Goal: Transaction & Acquisition: Purchase product/service

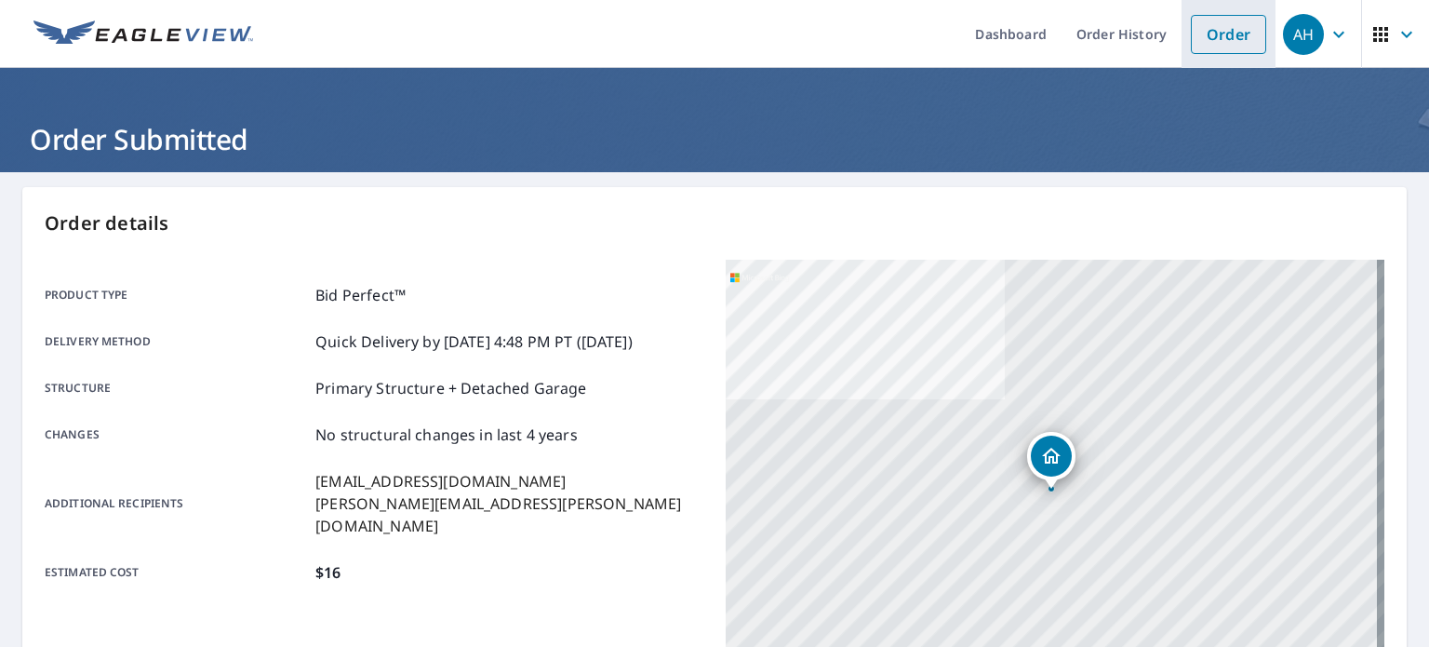
click at [1220, 30] on link "Order" at bounding box center [1228, 34] width 75 height 39
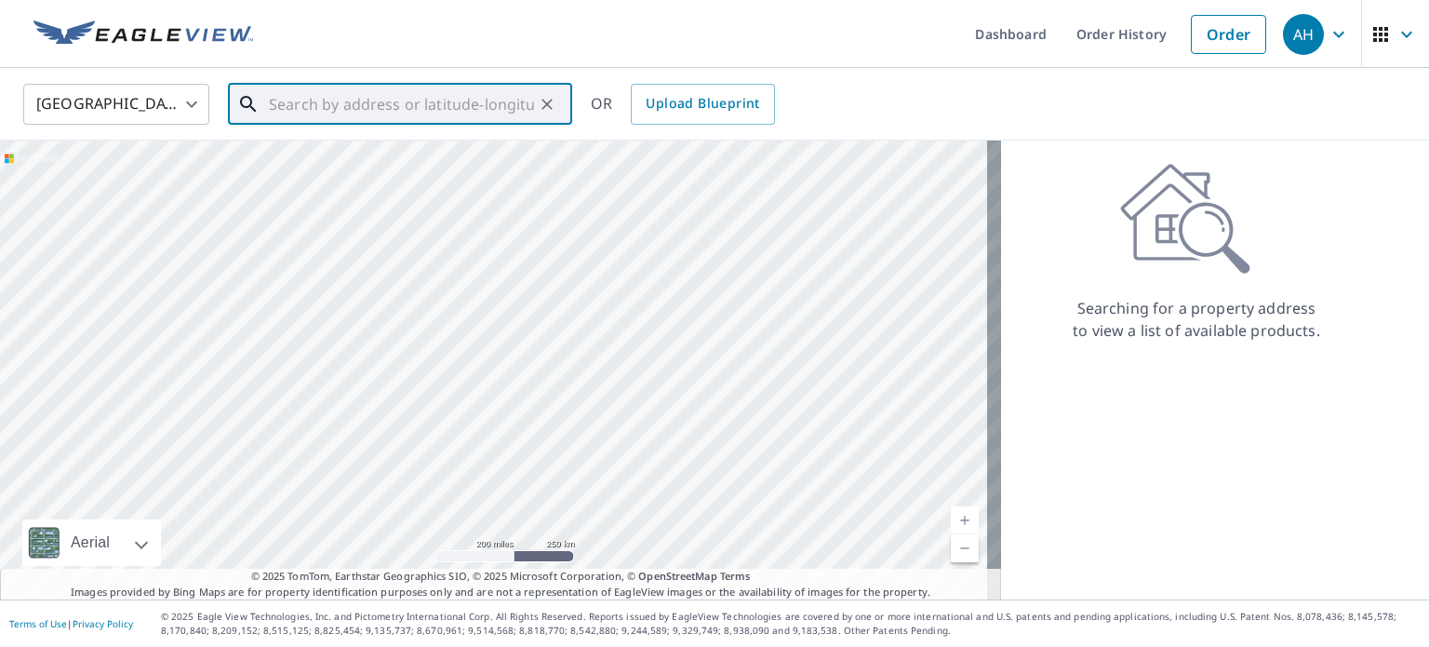
click at [451, 94] on input "text" at bounding box center [401, 104] width 265 height 52
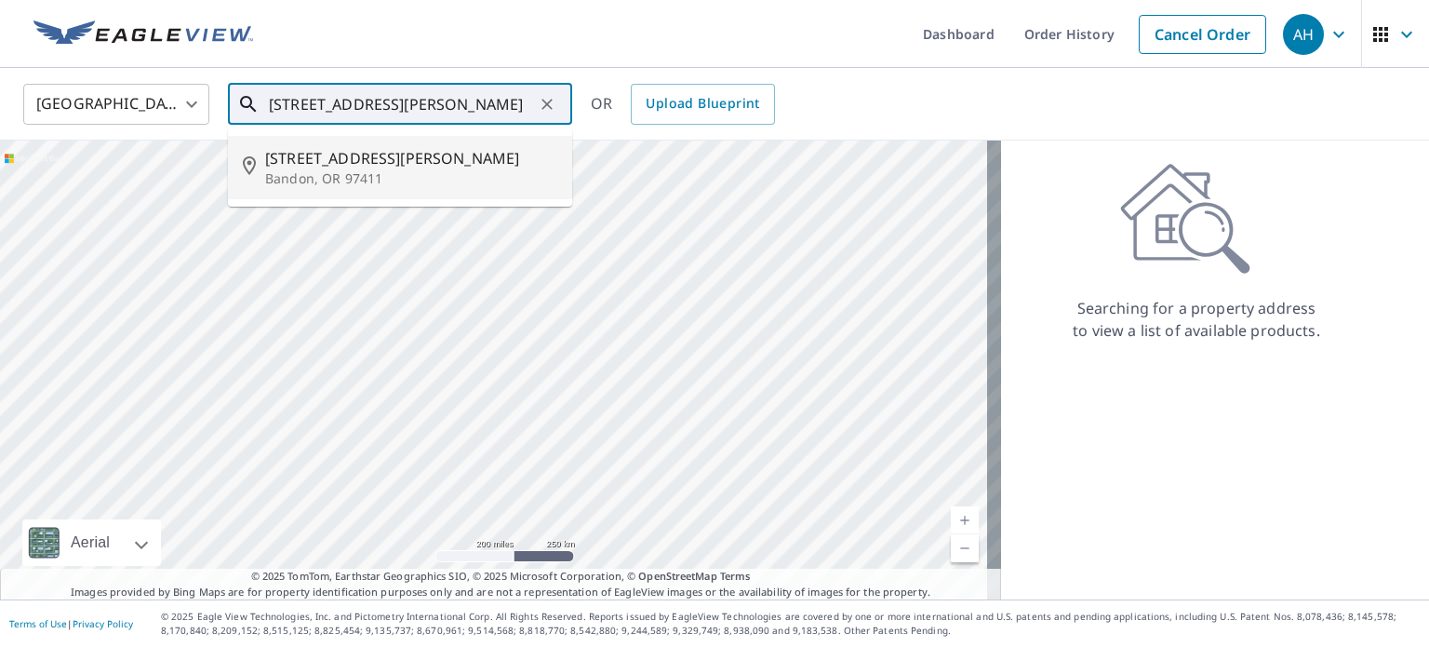
click at [413, 140] on li "[STREET_ADDRESS][PERSON_NAME]" at bounding box center [400, 167] width 344 height 63
type input "[STREET_ADDRESS][PERSON_NAME]"
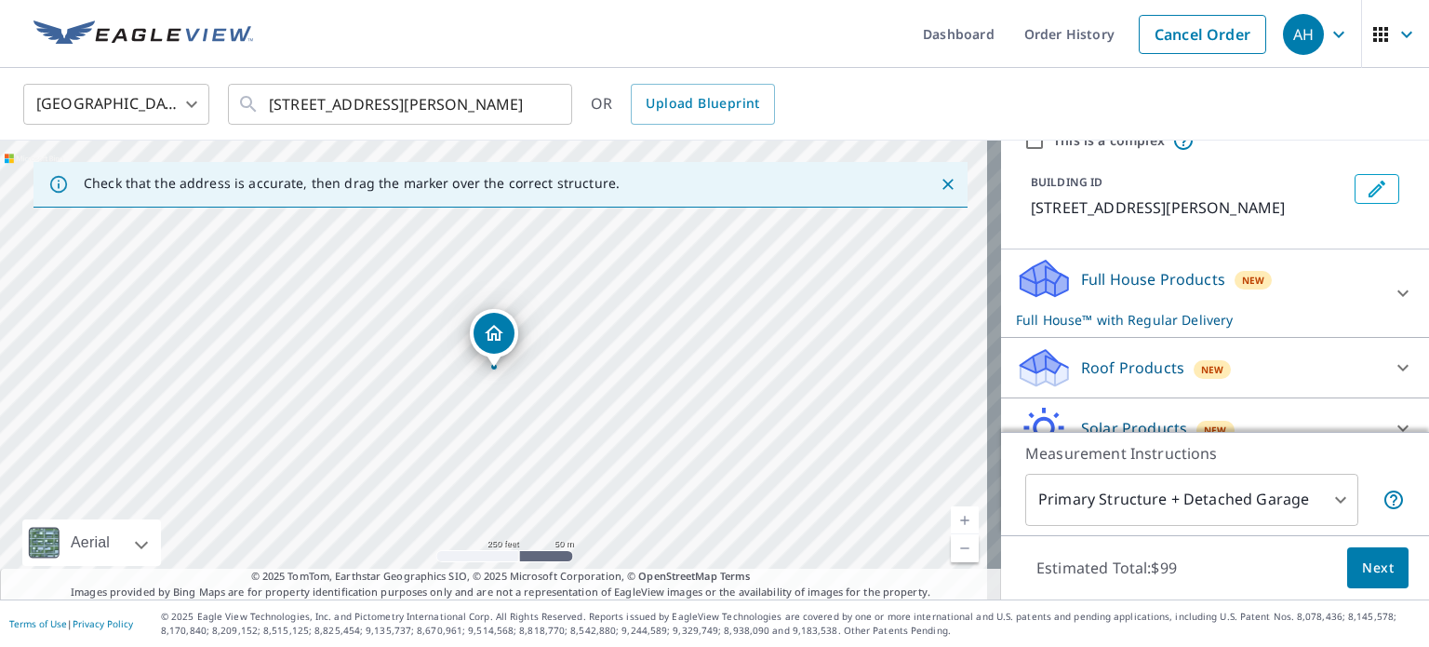
scroll to position [192, 0]
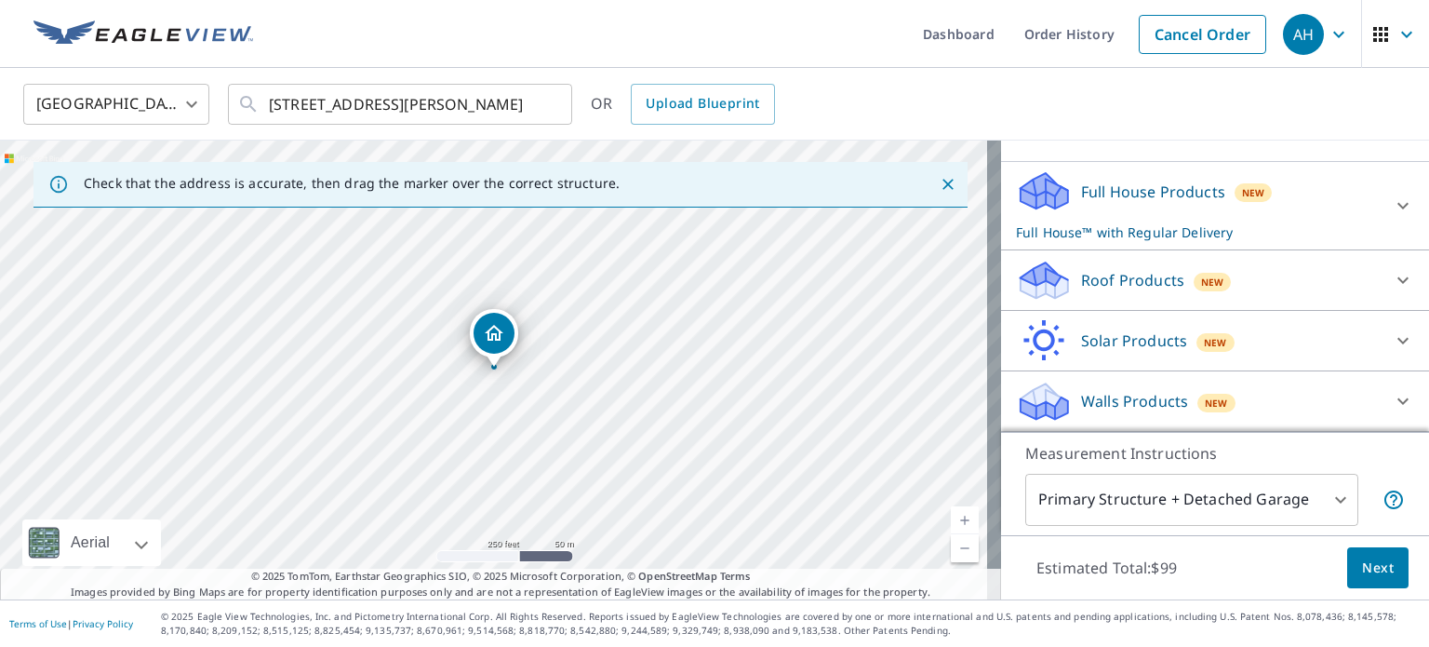
click at [1142, 273] on p "Roof Products" at bounding box center [1132, 280] width 103 height 22
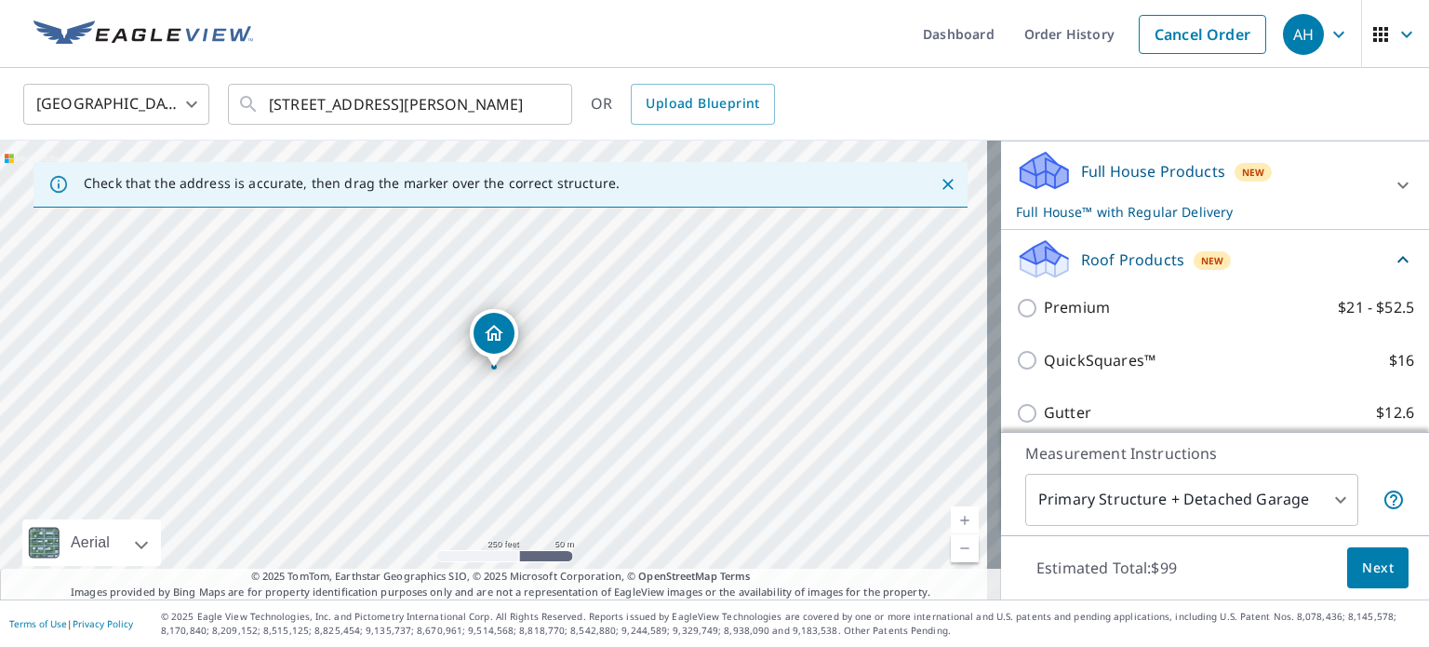
scroll to position [401, 0]
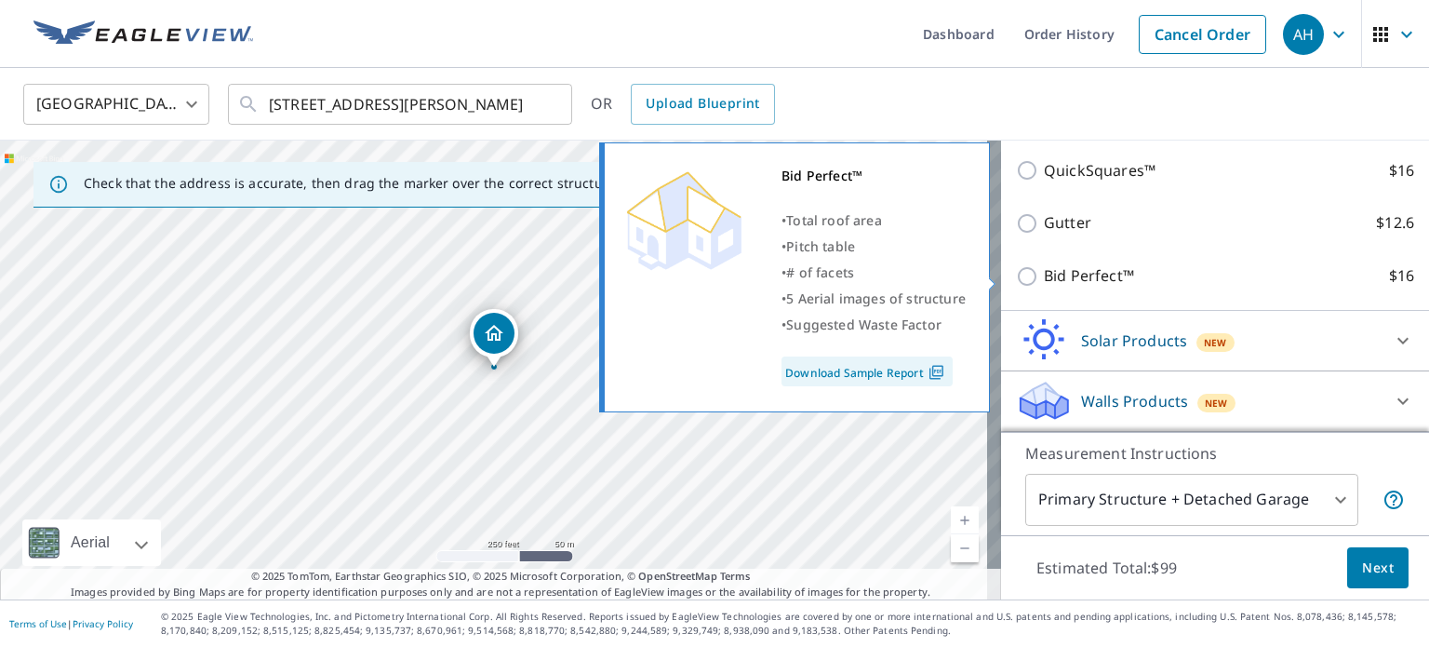
click at [1057, 267] on p "Bid Perfect™" at bounding box center [1089, 275] width 90 height 23
click at [1044, 267] on input "Bid Perfect™ $16" at bounding box center [1030, 276] width 28 height 22
checkbox input "true"
checkbox input "false"
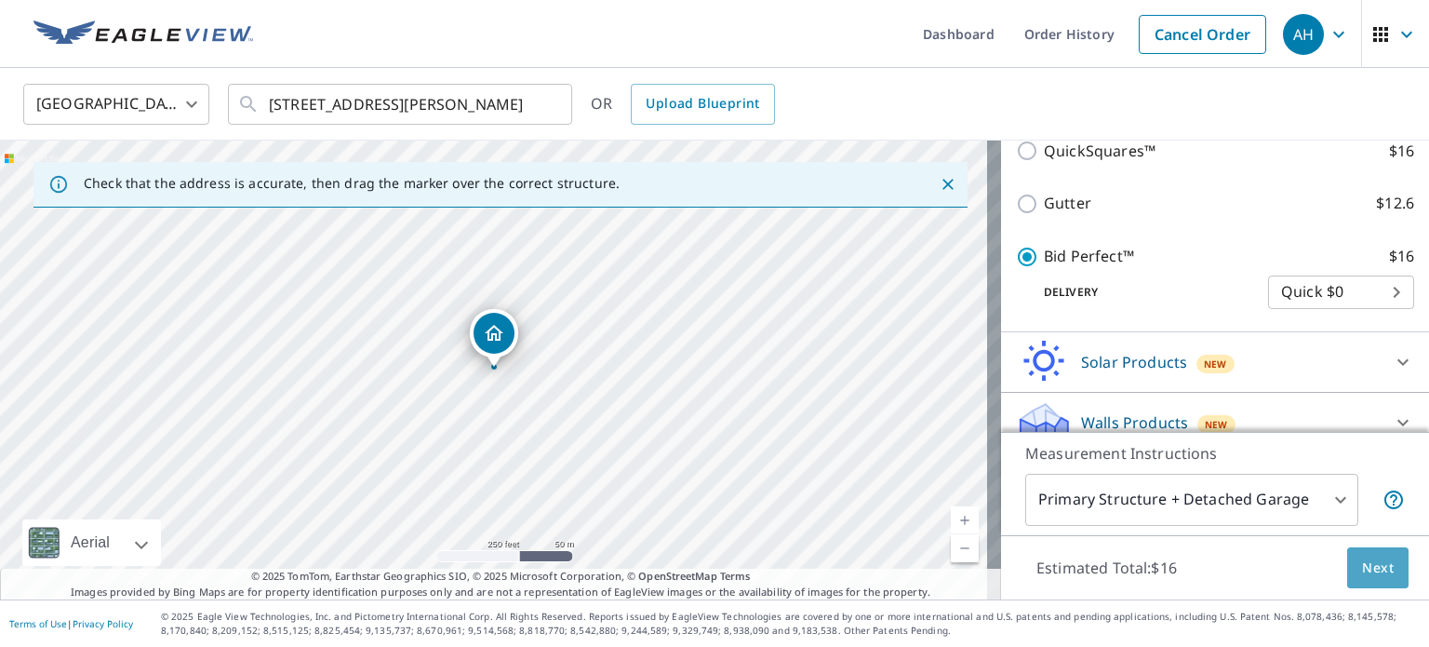
click at [1362, 576] on span "Next" at bounding box center [1378, 567] width 32 height 23
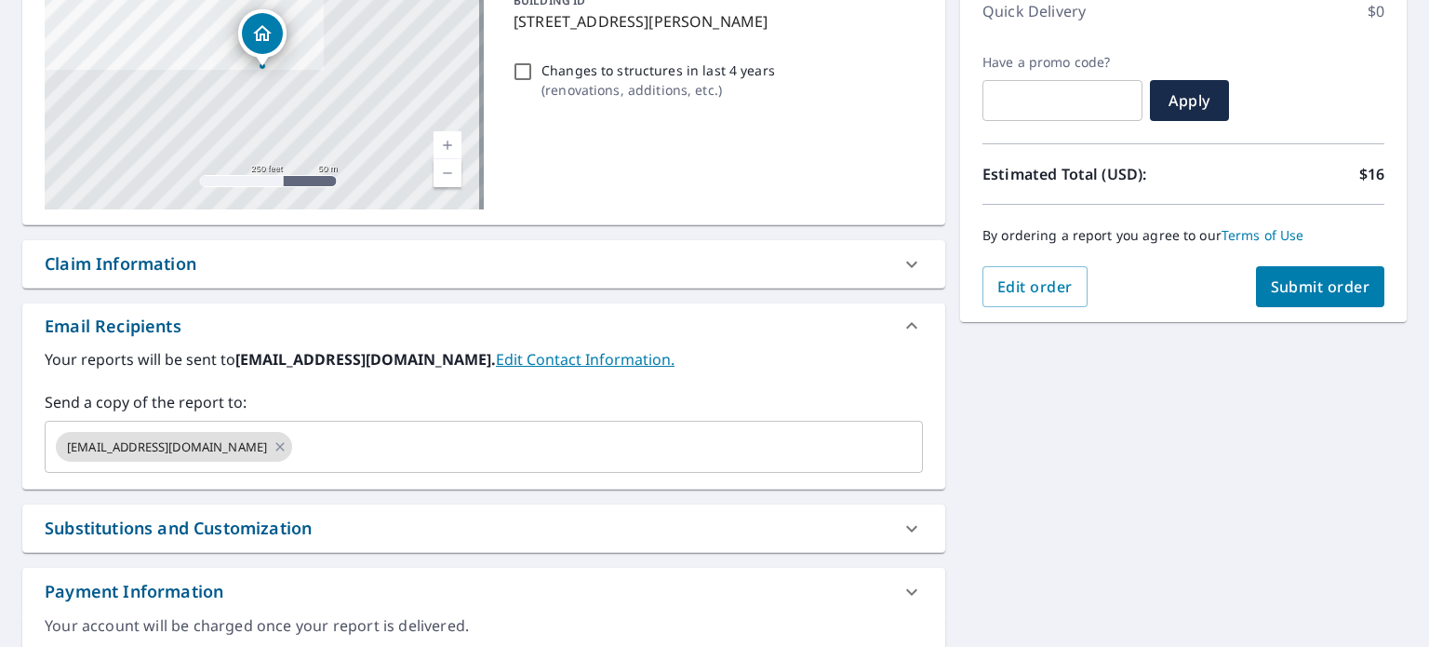
scroll to position [330, 0]
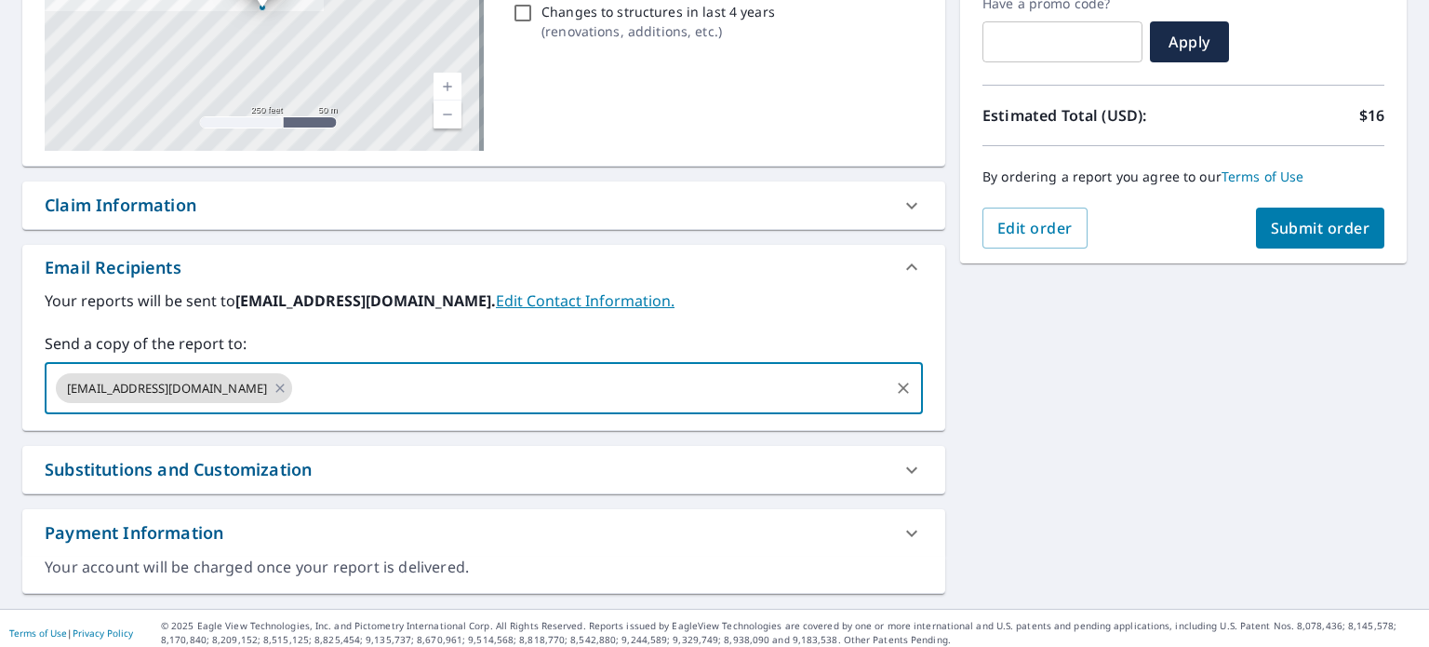
click at [295, 390] on input "text" at bounding box center [591, 387] width 592 height 35
type input "[EMAIL_ADDRESS][DOMAIN_NAME]"
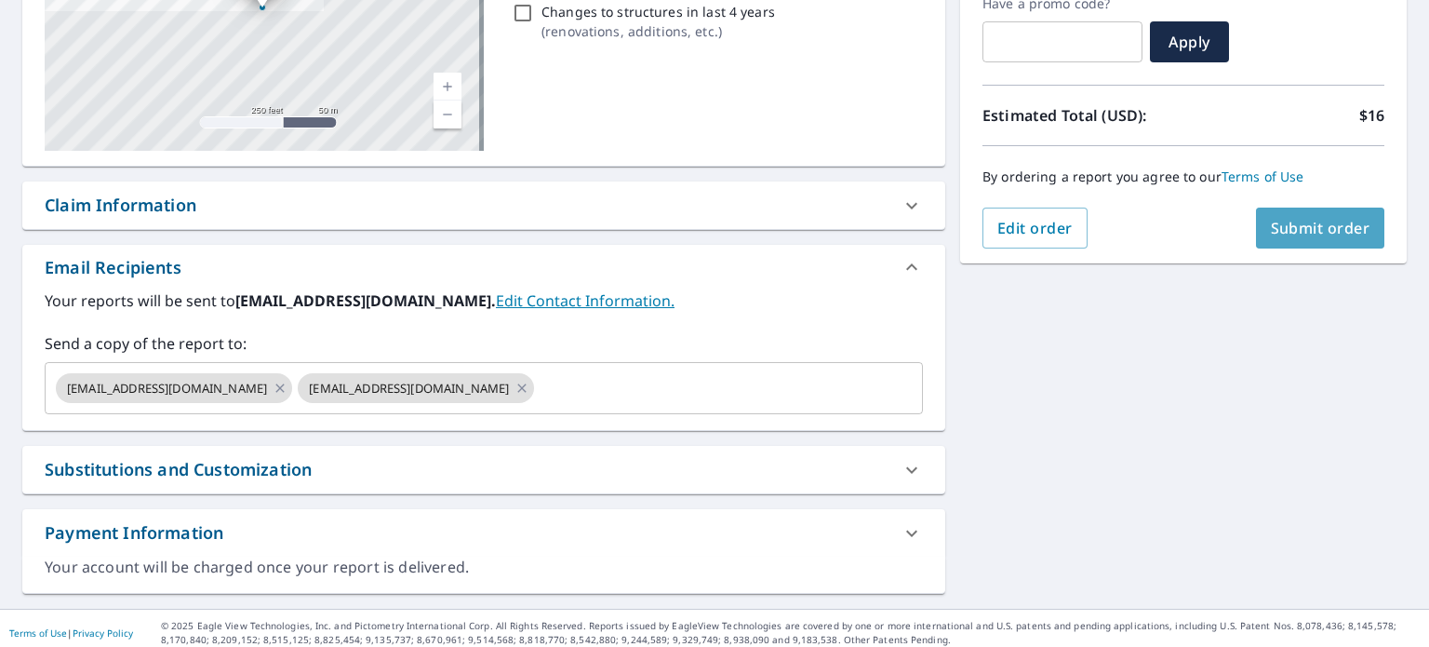
click at [1323, 226] on span "Submit order" at bounding box center [1321, 228] width 100 height 20
checkbox input "true"
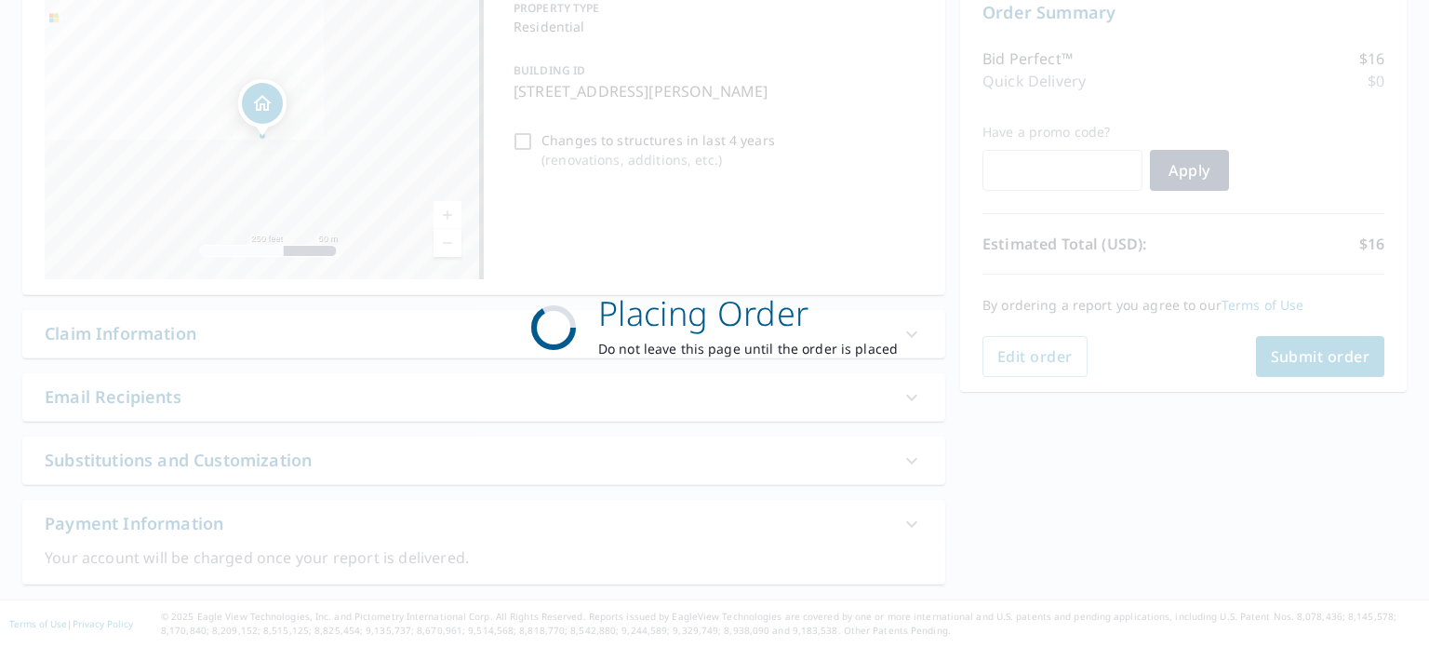
scroll to position [200, 0]
